Goal: Use online tool/utility: Utilize a website feature to perform a specific function

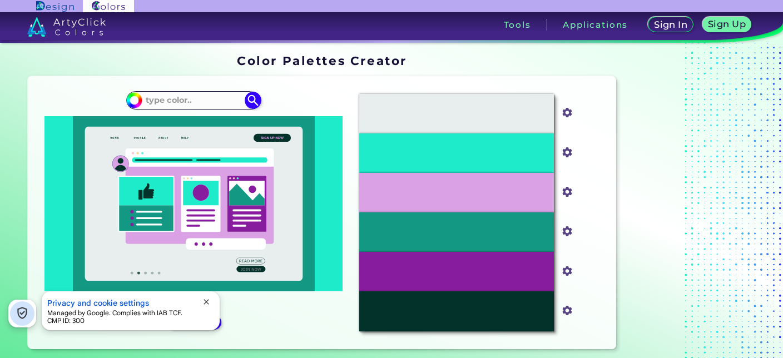
click at [186, 111] on div "#1eebc9" at bounding box center [194, 212] width 314 height 255
click at [186, 106] on input at bounding box center [193, 100] width 103 height 15
paste input "#9D7D7D"
type input "#9D7D7D"
click at [261, 101] on img at bounding box center [253, 100] width 19 height 19
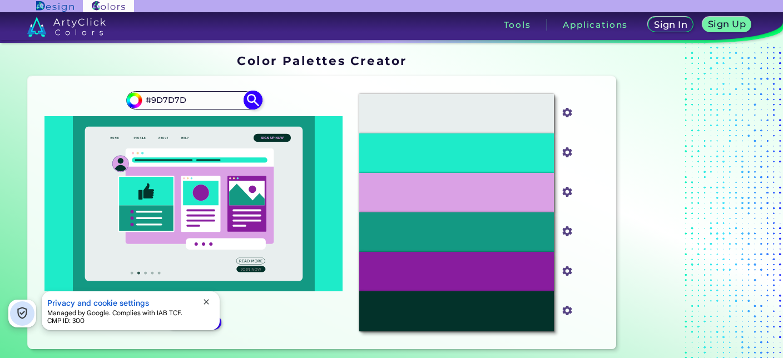
type input "#9d7d7d"
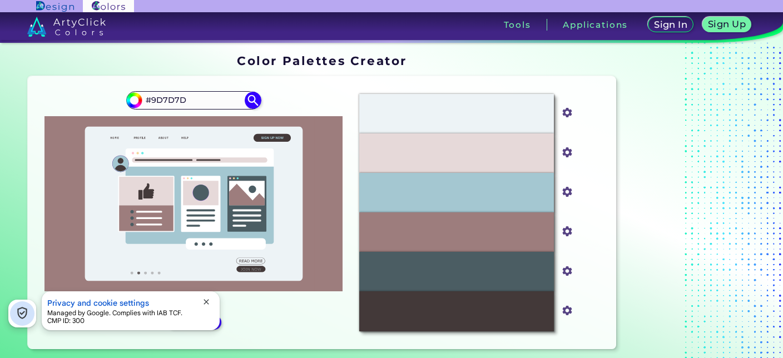
click at [211, 298] on span "close" at bounding box center [206, 302] width 9 height 9
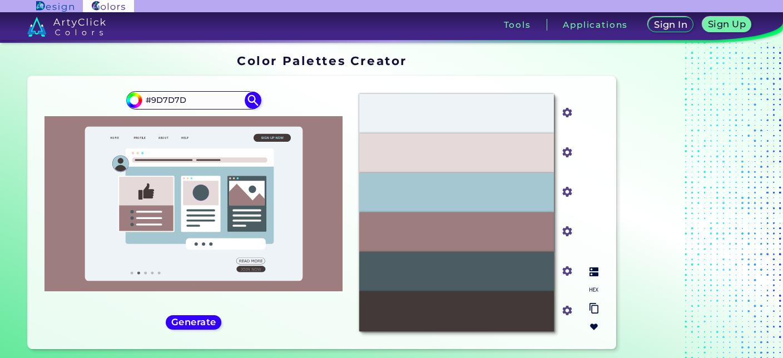
click at [593, 275] on img at bounding box center [594, 272] width 9 height 9
click at [487, 236] on div "Cinereous" at bounding box center [456, 231] width 194 height 39
click at [494, 236] on div "Cinereous" at bounding box center [456, 231] width 194 height 39
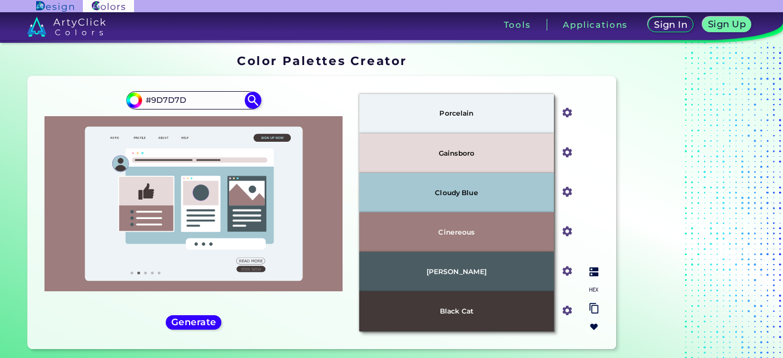
click at [504, 227] on div "Cinereous" at bounding box center [456, 231] width 194 height 39
click at [210, 313] on div "#9d7d7d #9D7D7D" at bounding box center [194, 212] width 314 height 255
click at [210, 320] on h5 "Generate" at bounding box center [193, 322] width 47 height 9
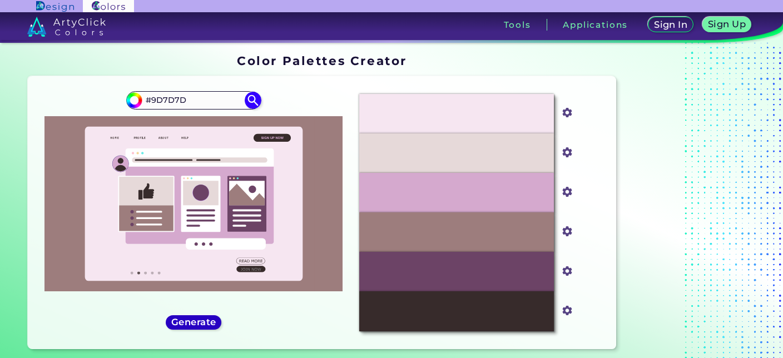
click at [207, 318] on h5 "Generate" at bounding box center [194, 322] width 46 height 9
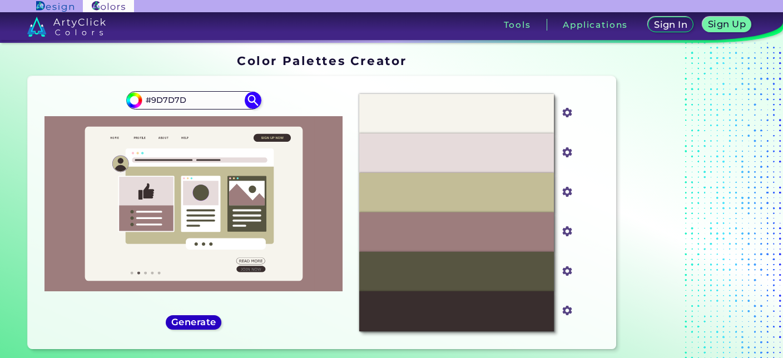
click at [207, 318] on h5 "Generate" at bounding box center [193, 322] width 45 height 9
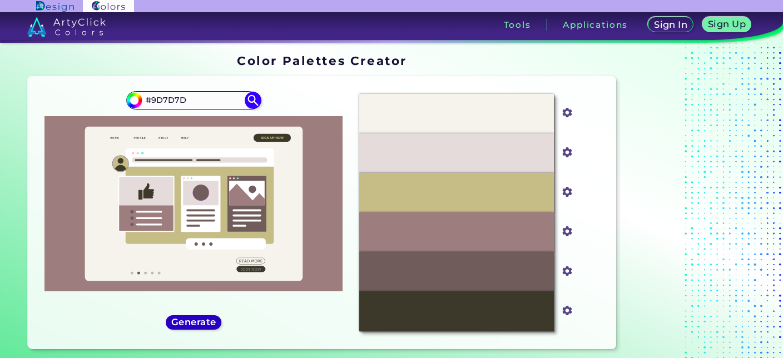
click at [207, 318] on h5 "Generate" at bounding box center [194, 322] width 44 height 9
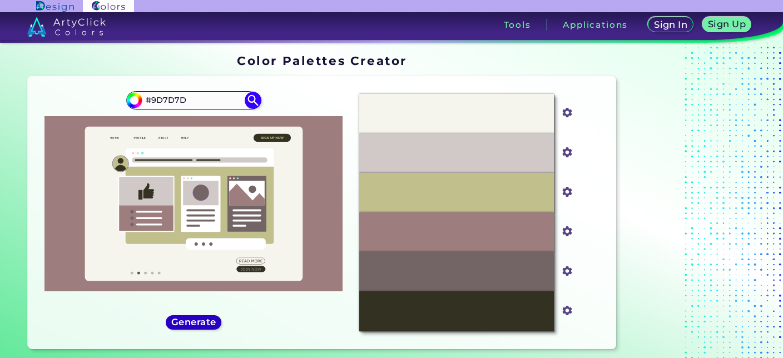
click at [207, 318] on h5 "Generate" at bounding box center [193, 322] width 47 height 9
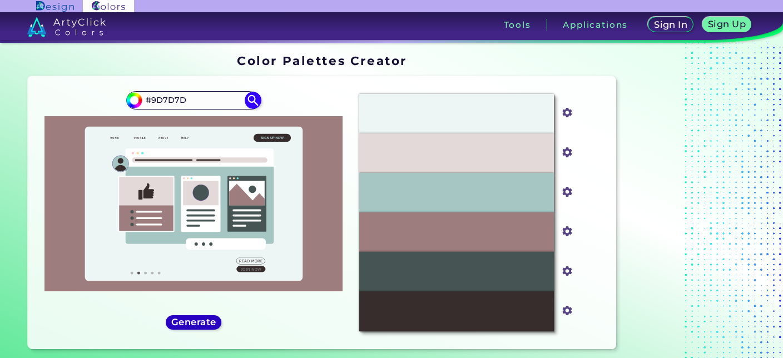
click at [207, 318] on h5 "Generate" at bounding box center [194, 322] width 46 height 9
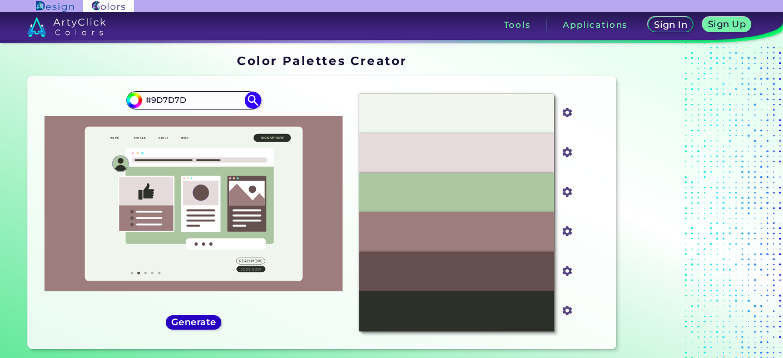
click at [207, 318] on h5 "Generate" at bounding box center [193, 322] width 43 height 9
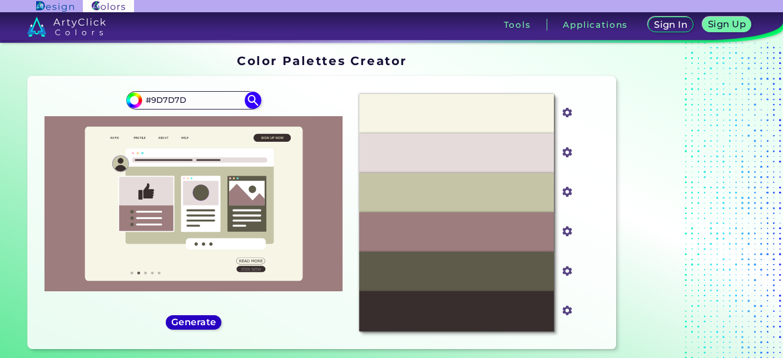
click at [206, 318] on h5 "Generate" at bounding box center [194, 322] width 46 height 9
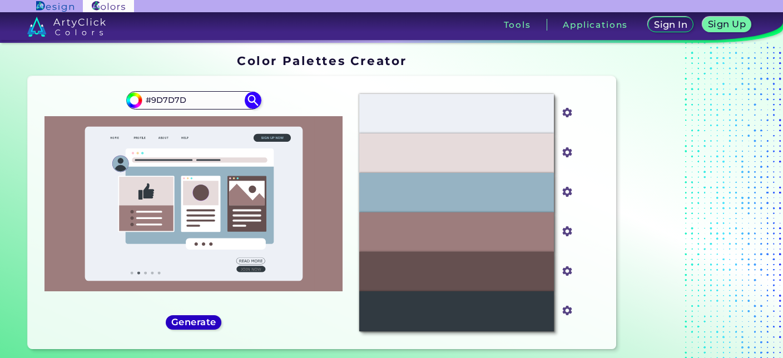
click at [206, 318] on h5 "Generate" at bounding box center [193, 322] width 42 height 9
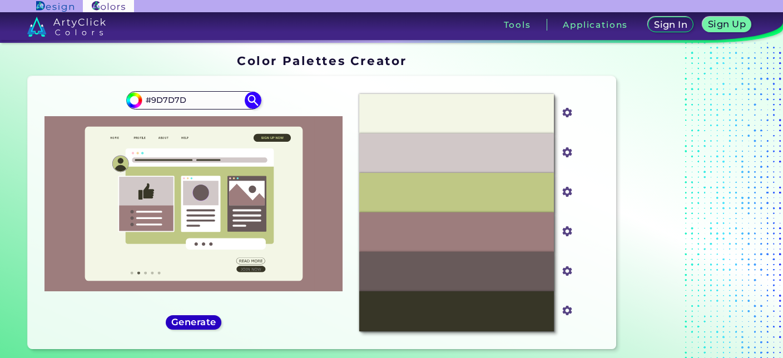
click at [206, 318] on h5 "Generate" at bounding box center [193, 322] width 41 height 8
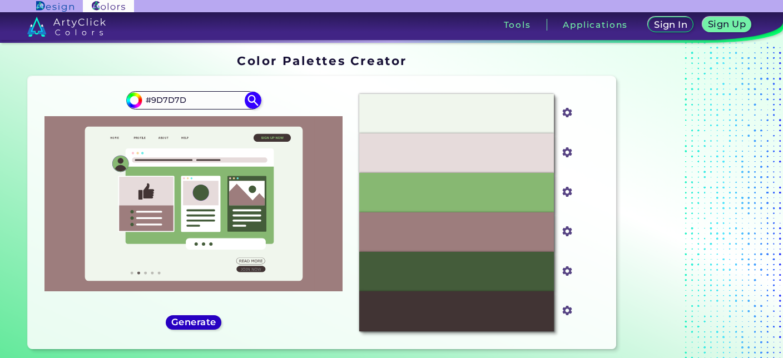
click at [206, 318] on h5 "Generate" at bounding box center [193, 322] width 44 height 9
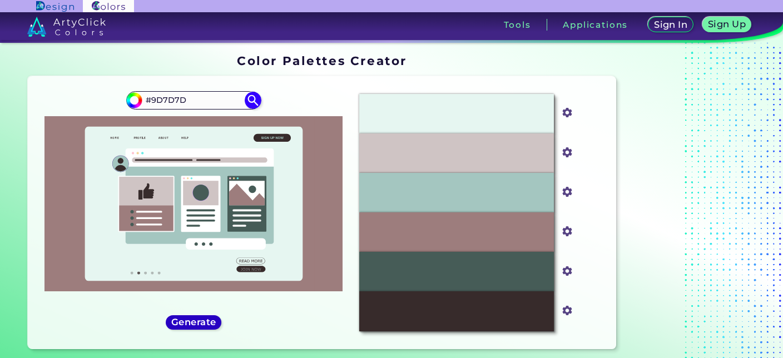
click at [206, 319] on h5 "Generate" at bounding box center [193, 322] width 41 height 8
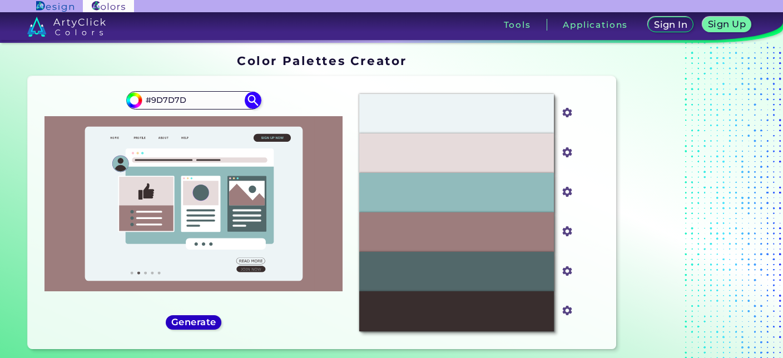
click at [206, 319] on h5 "Generate" at bounding box center [194, 322] width 42 height 8
